Goal: Task Accomplishment & Management: Manage account settings

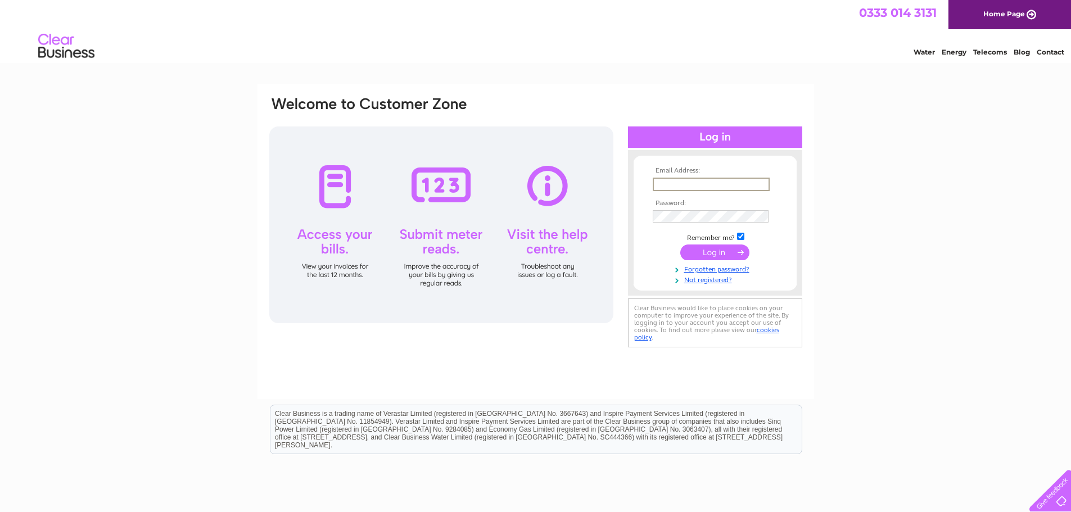
click at [669, 183] on input "text" at bounding box center [711, 184] width 117 height 13
type input "larcrepairs@gmail.com"
click at [681, 245] on input "submit" at bounding box center [715, 253] width 69 height 16
click at [725, 262] on tbody "Email Address: larcrepairs@gmail.com Password: Remember me?" at bounding box center [715, 226] width 130 height 118
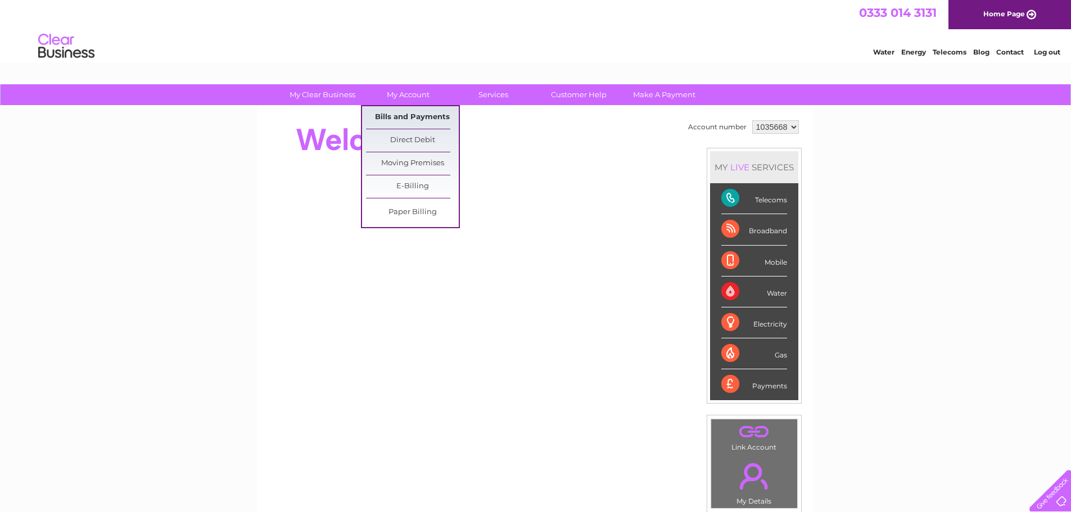
click at [408, 115] on link "Bills and Payments" at bounding box center [412, 117] width 93 height 22
click at [431, 123] on link "Bills and Payments" at bounding box center [412, 117] width 93 height 22
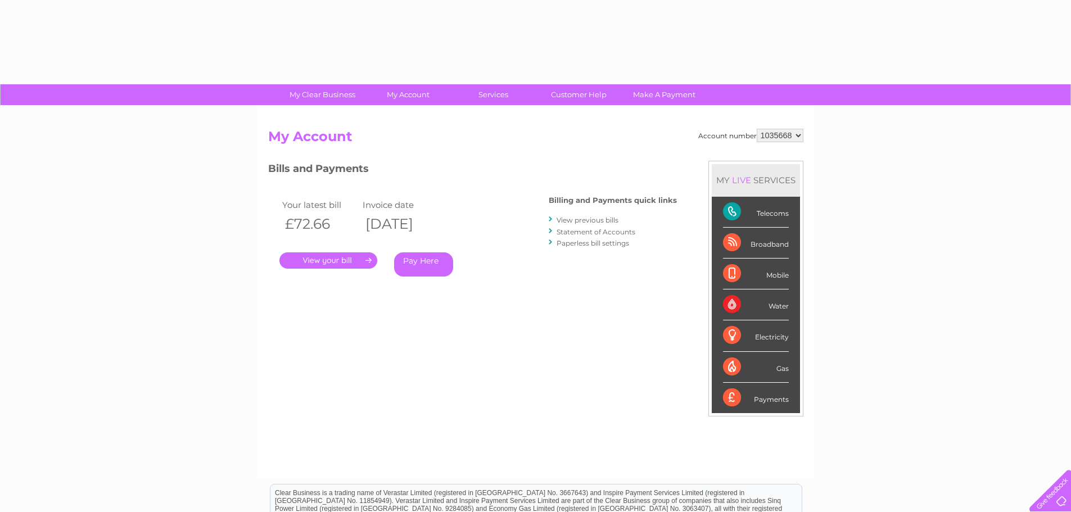
click at [339, 259] on link "." at bounding box center [329, 261] width 98 height 16
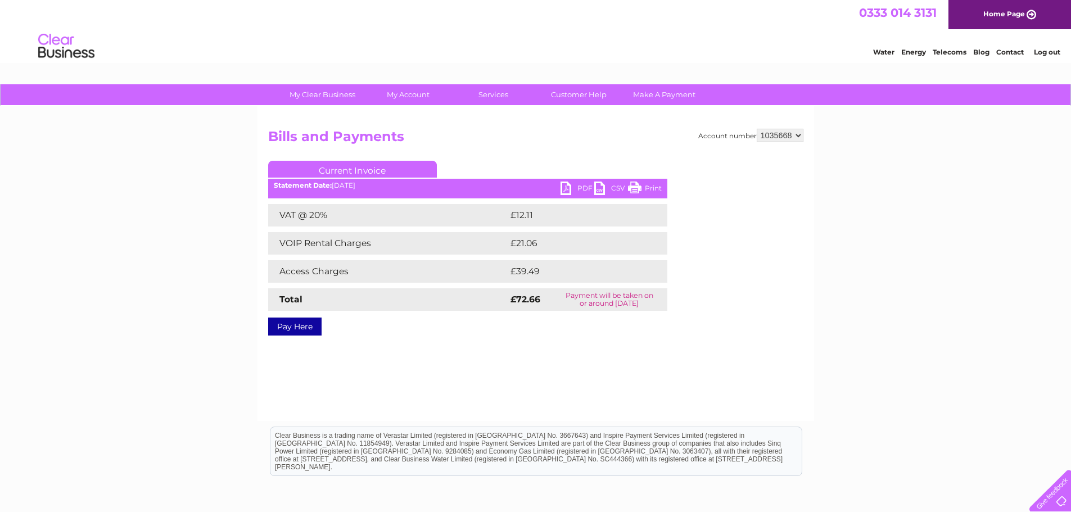
click at [585, 187] on link "PDF" at bounding box center [578, 190] width 34 height 16
